Goal: Task Accomplishment & Management: Complete application form

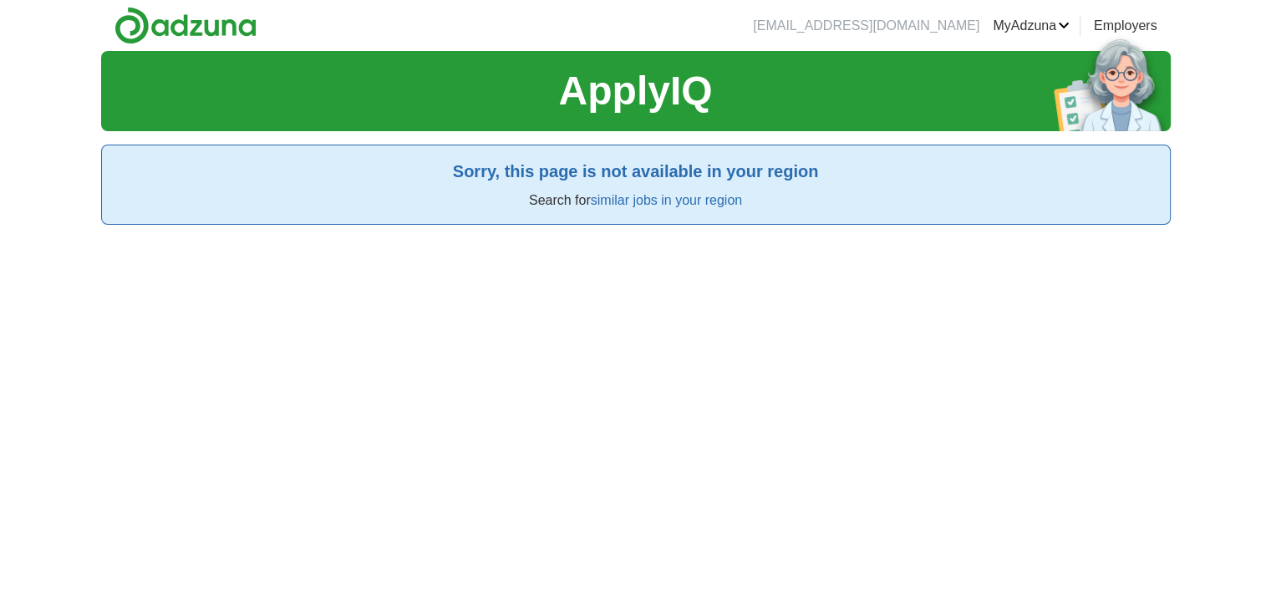
click at [695, 372] on div "ApplyIQ Sorry, this page is not available in your region Search for similar job…" at bounding box center [636, 356] width 1070 height 610
click at [62, 51] on div "[EMAIL_ADDRESS][DOMAIN_NAME] [GEOGRAPHIC_DATA] Alerts Favorites Resumes ApplyIQ…" at bounding box center [635, 330] width 1271 height 661
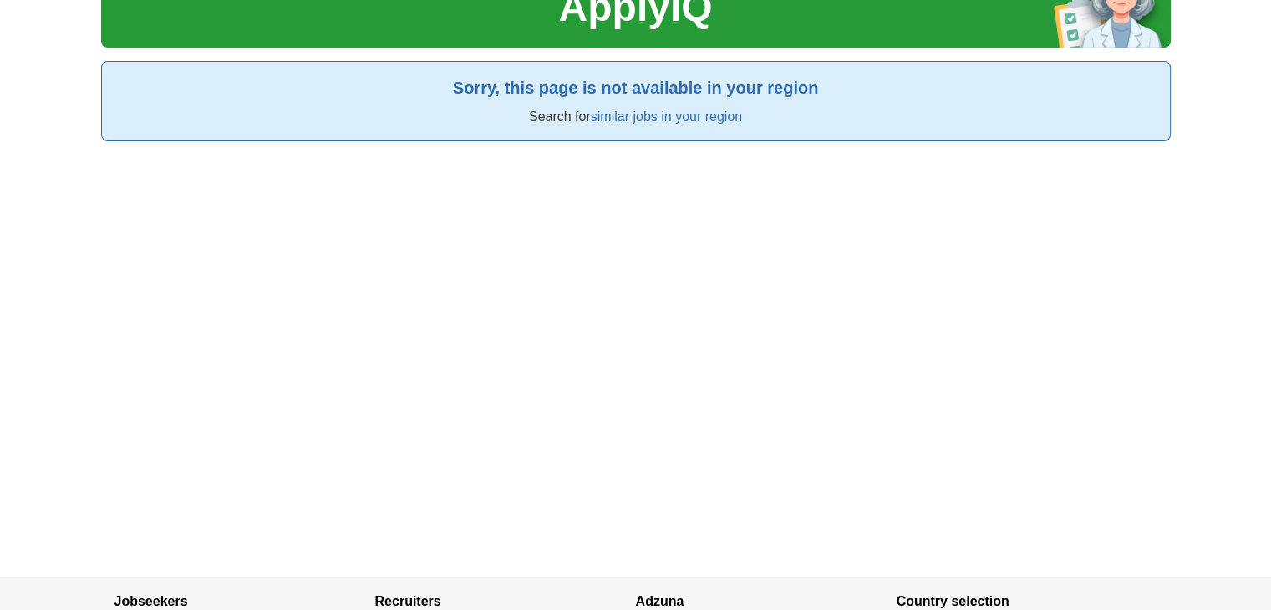
scroll to position [40, 0]
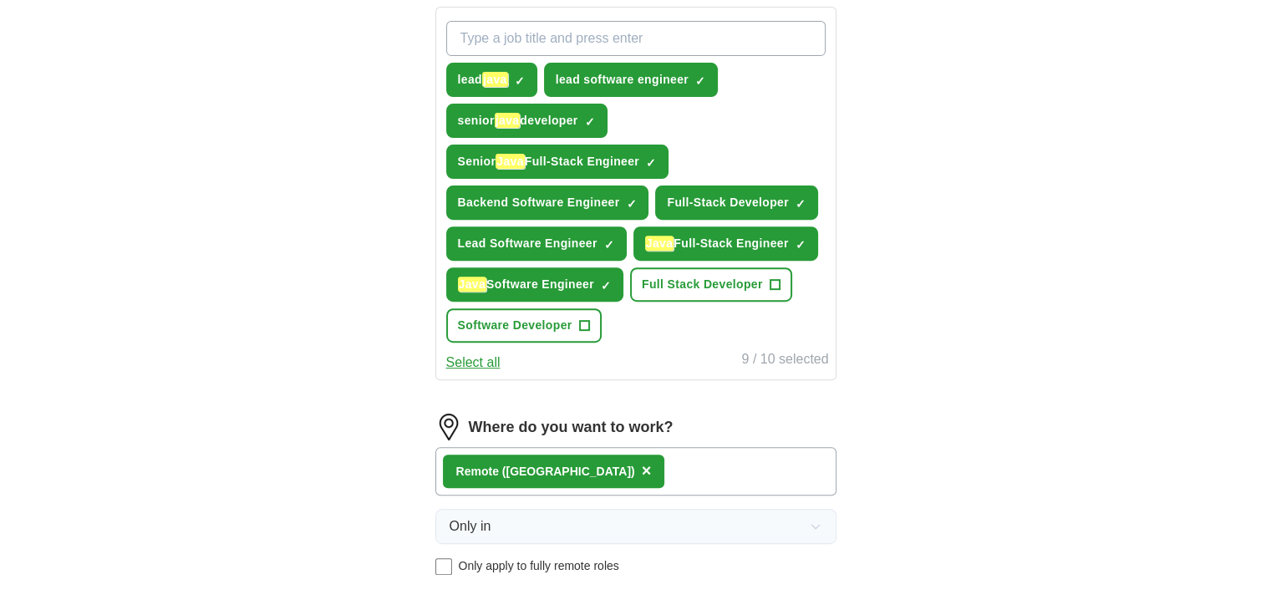
scroll to position [614, 0]
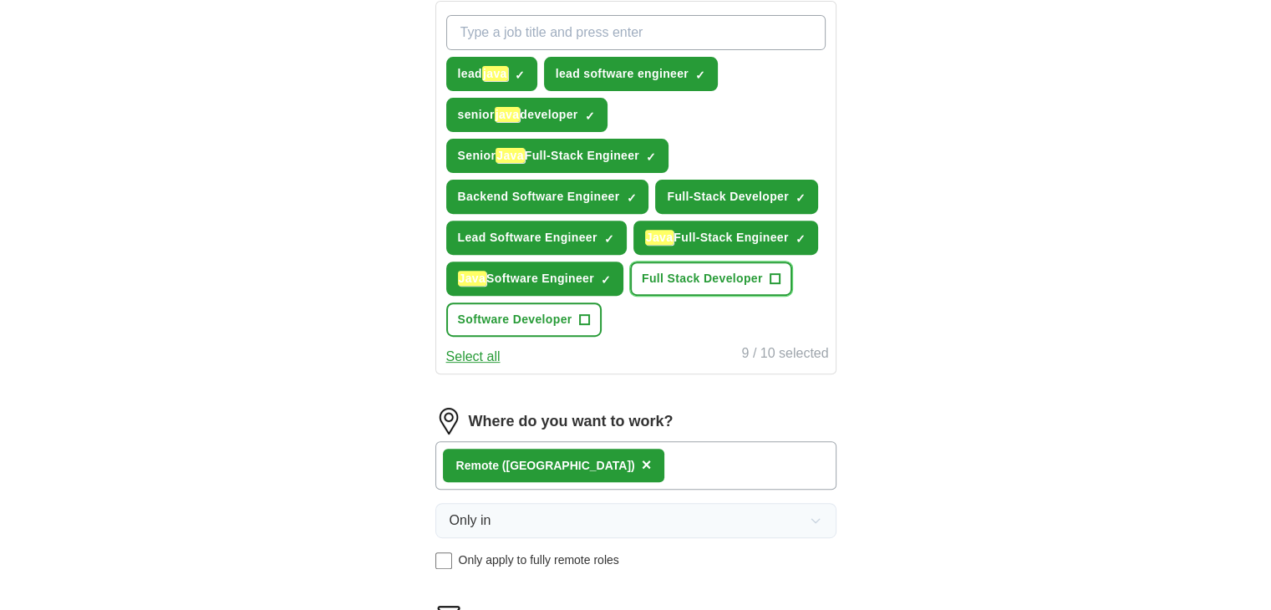
click at [768, 275] on button "Full Stack Developer +" at bounding box center [711, 279] width 162 height 34
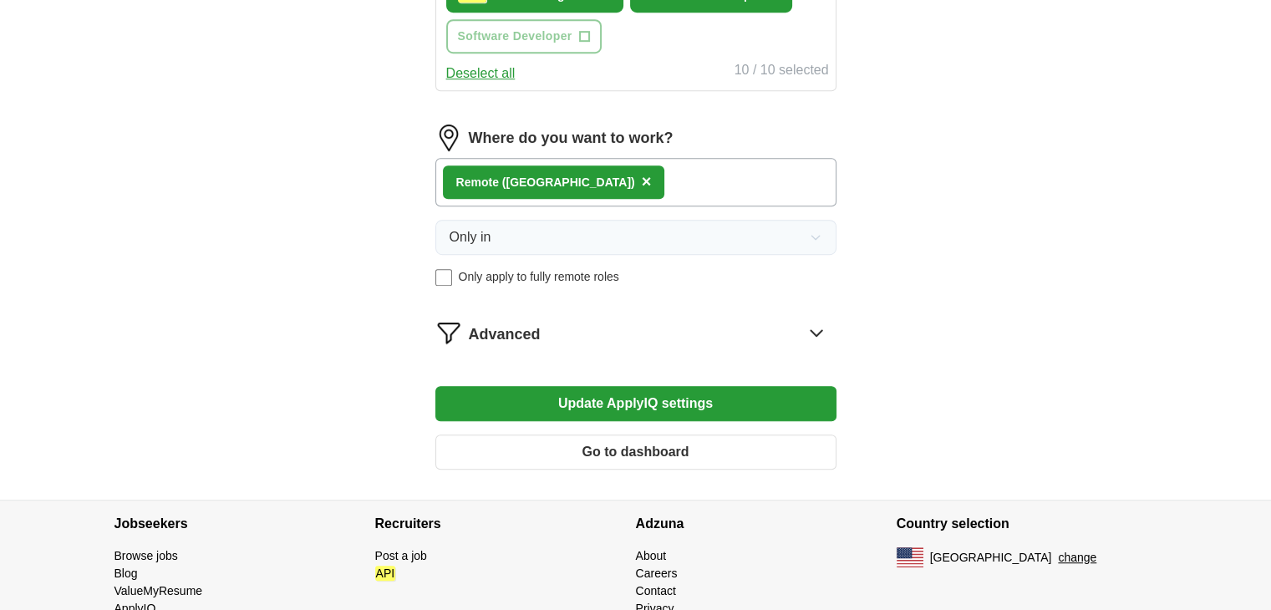
scroll to position [949, 0]
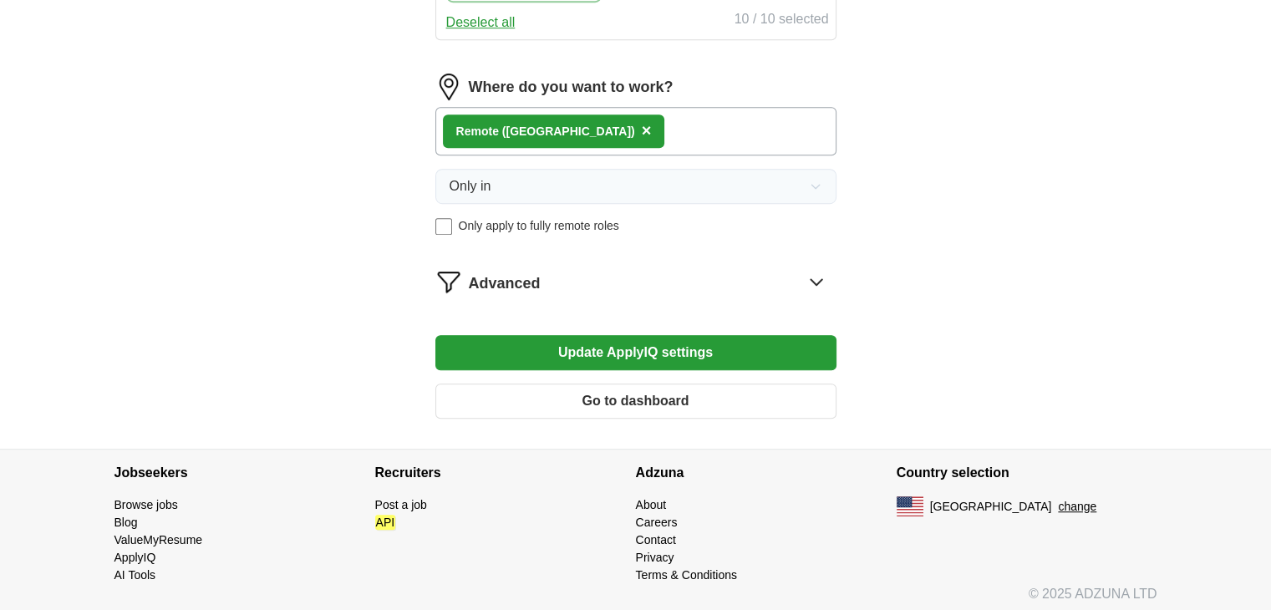
click at [680, 349] on button "Update ApplyIQ settings" at bounding box center [636, 352] width 401 height 35
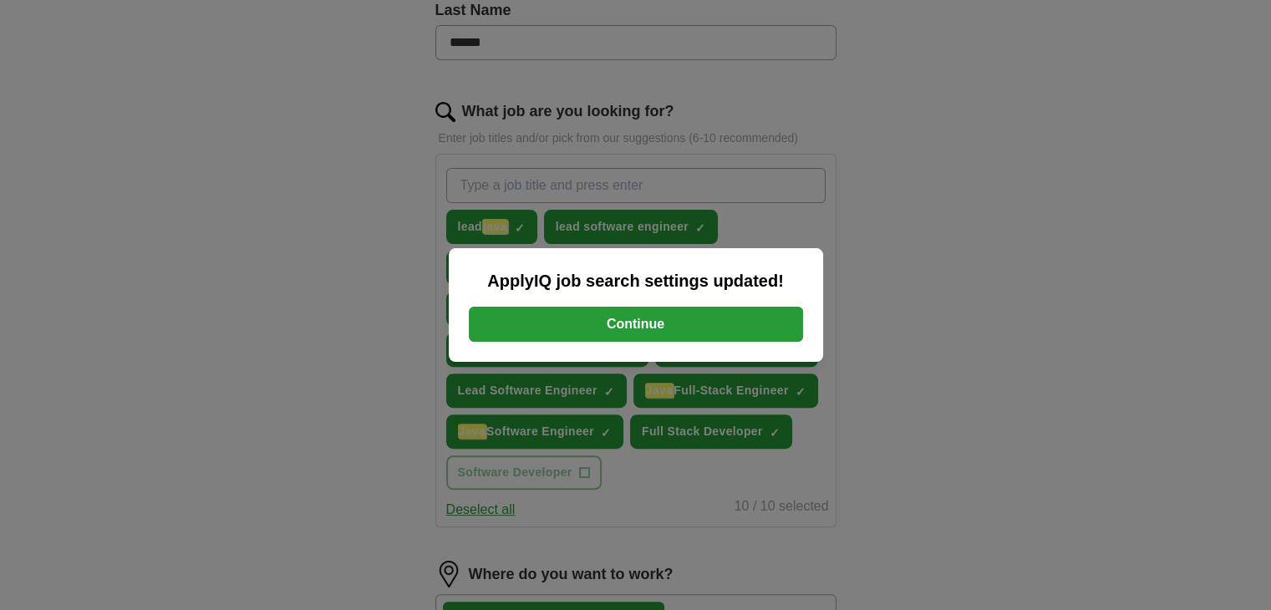
scroll to position [447, 0]
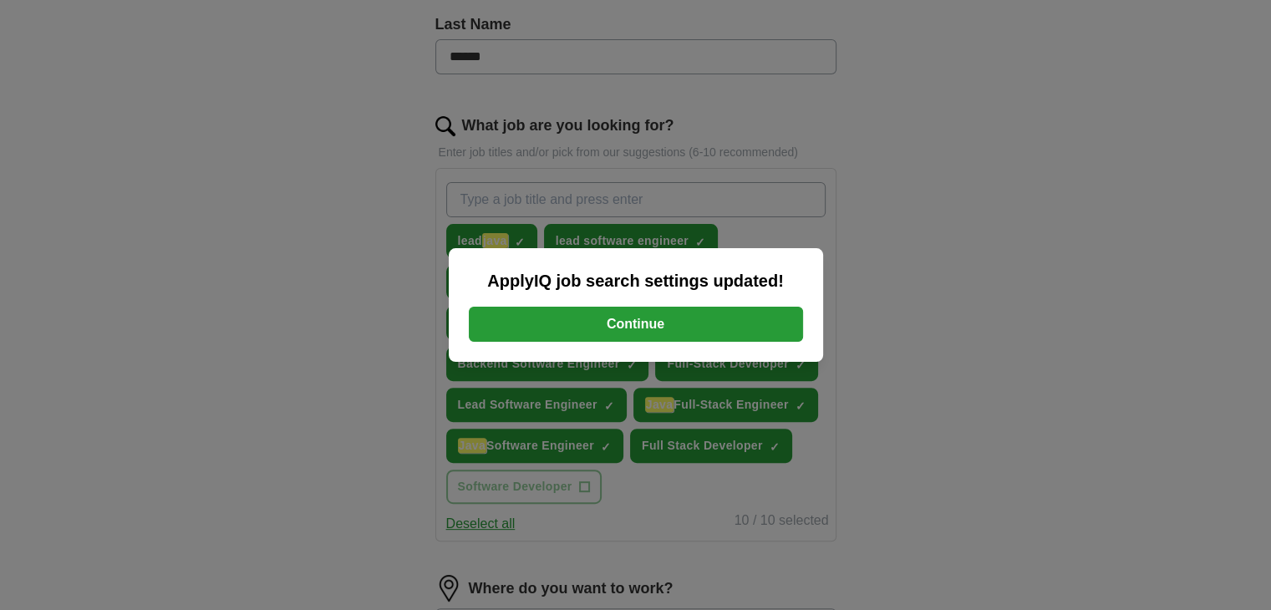
click at [660, 327] on button "Continue" at bounding box center [636, 324] width 334 height 35
